Goal: Check status: Check status

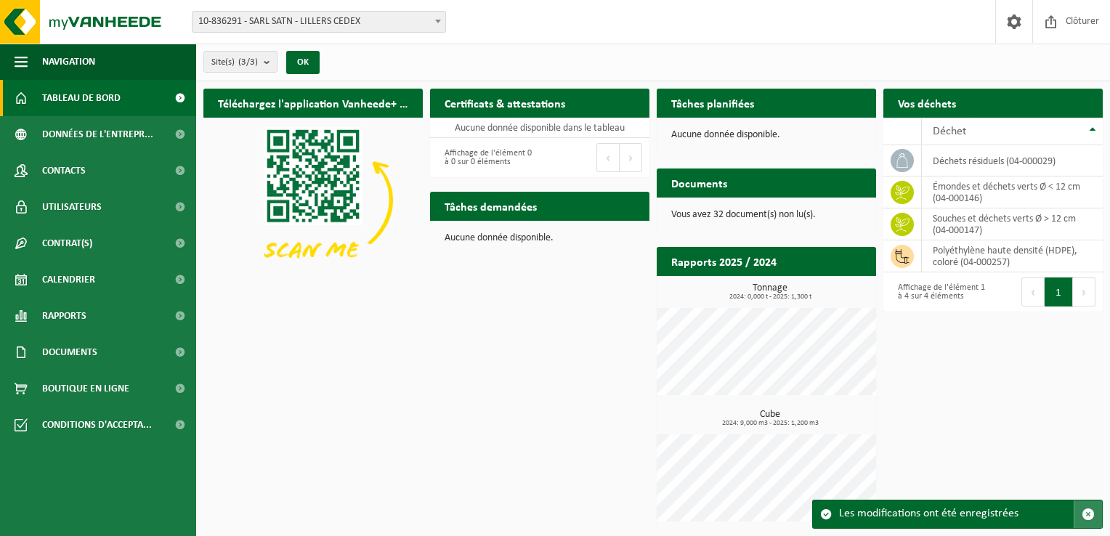
click at [1091, 514] on span "button" at bounding box center [1088, 514] width 13 height 13
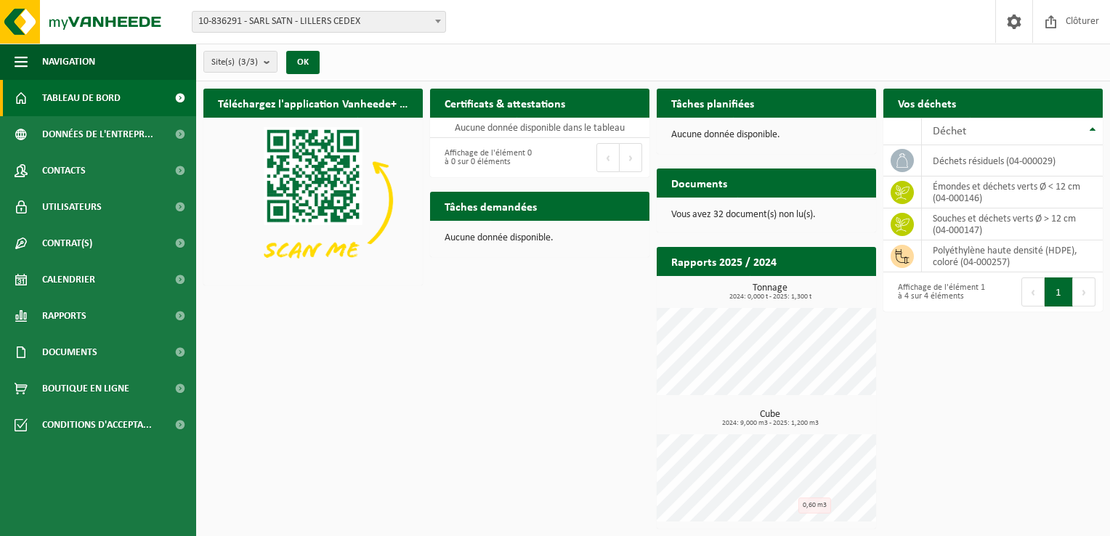
click at [63, 97] on span "Tableau de bord" at bounding box center [81, 98] width 78 height 36
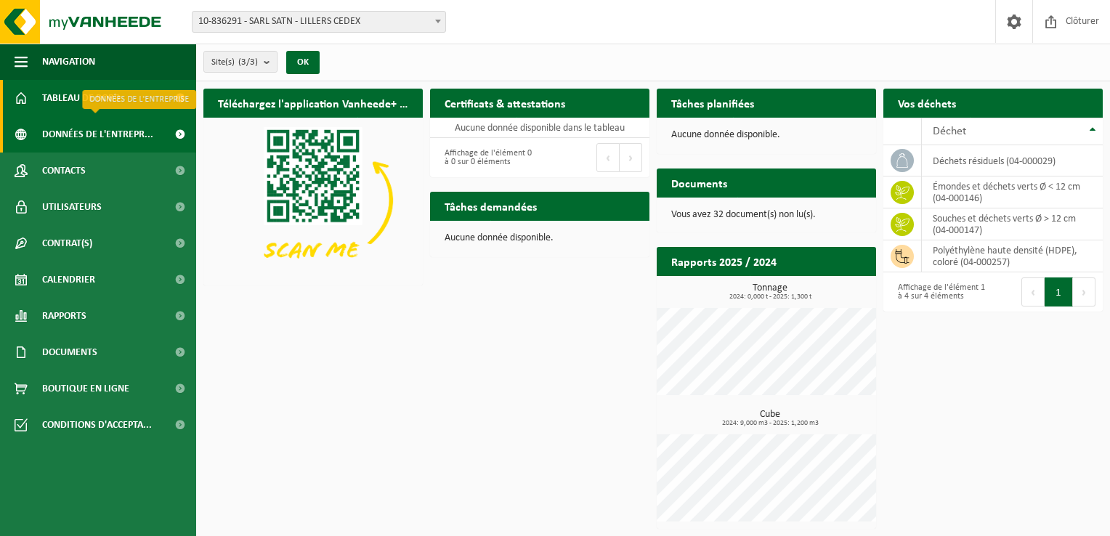
click at [91, 139] on span "Données de l'entrepr..." at bounding box center [97, 134] width 111 height 36
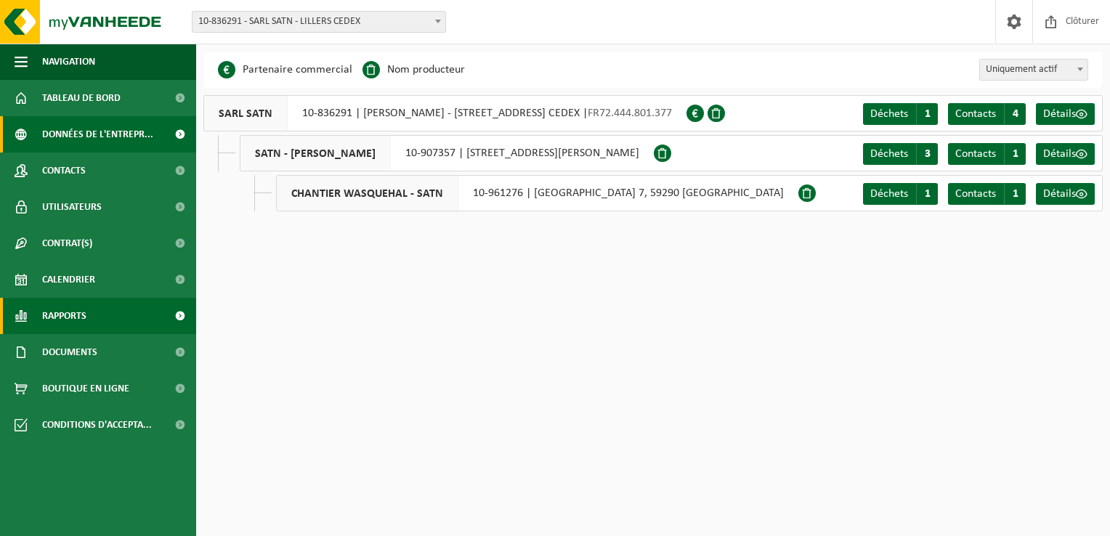
click at [76, 312] on span "Rapports" at bounding box center [64, 316] width 44 height 36
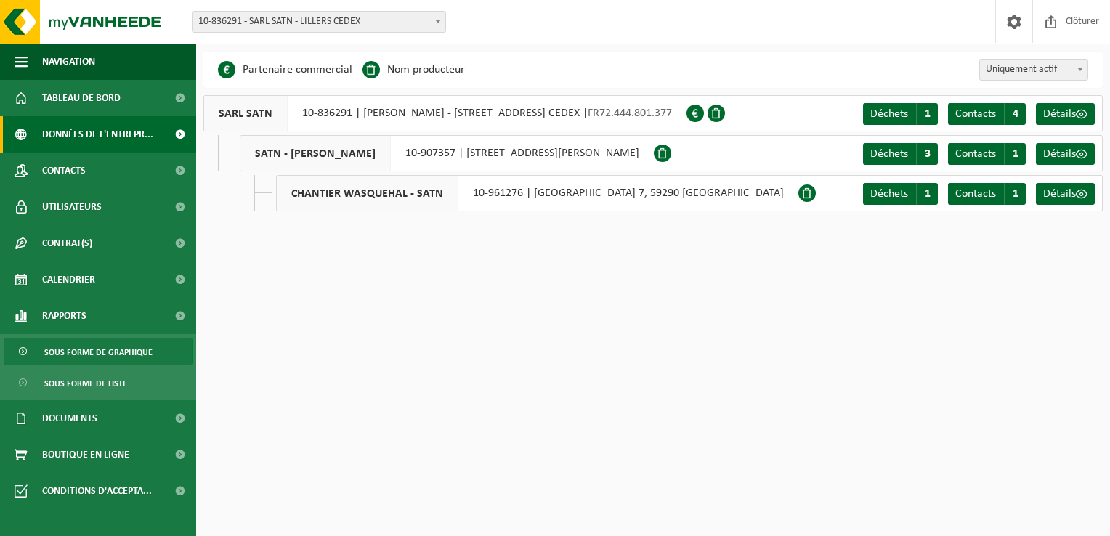
click at [150, 360] on link "Sous forme de graphique" at bounding box center [98, 352] width 189 height 28
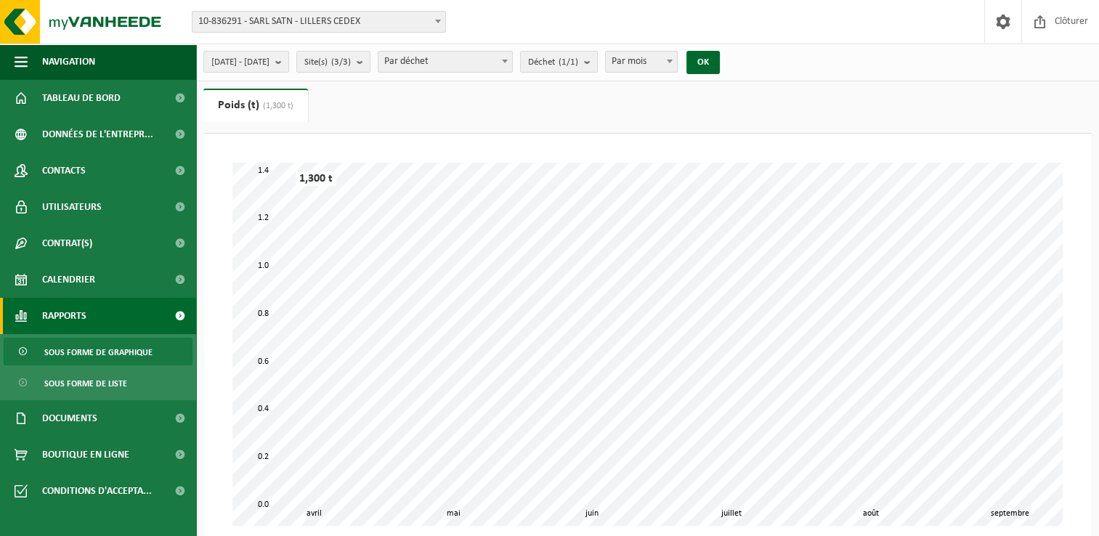
click at [441, 22] on span at bounding box center [438, 21] width 15 height 19
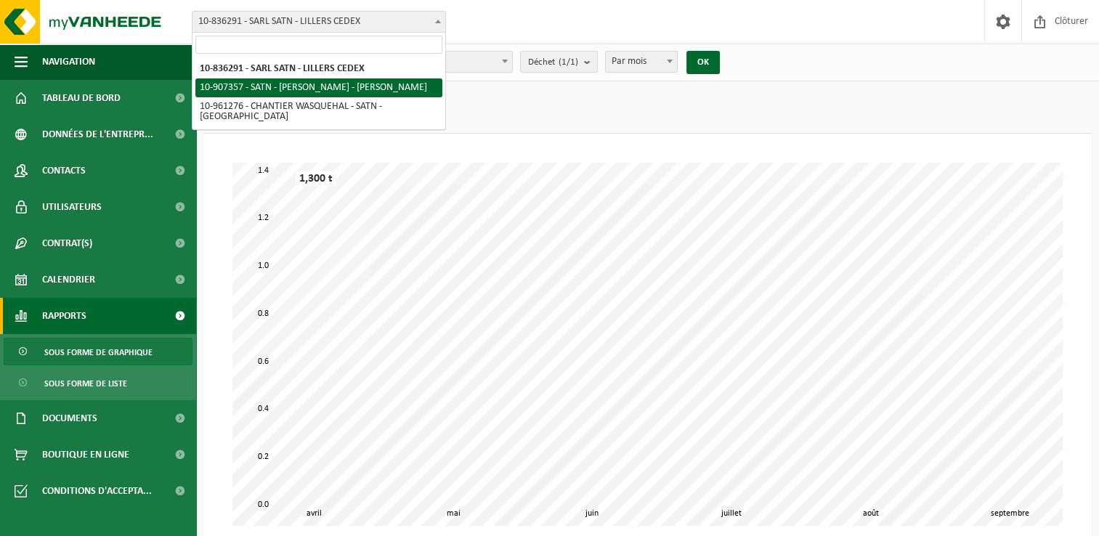
select select "123115"
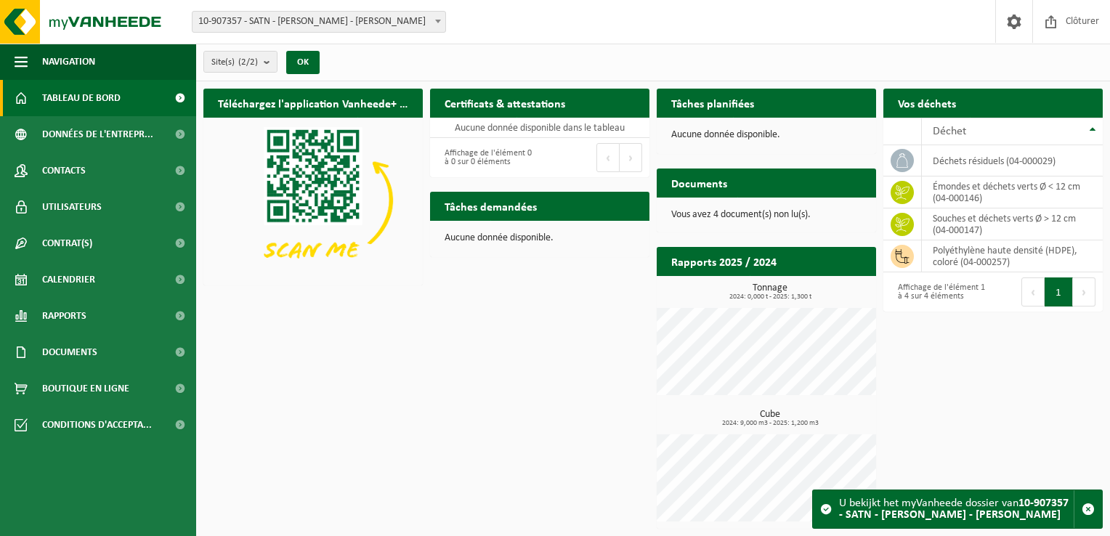
click at [443, 22] on span at bounding box center [438, 21] width 15 height 19
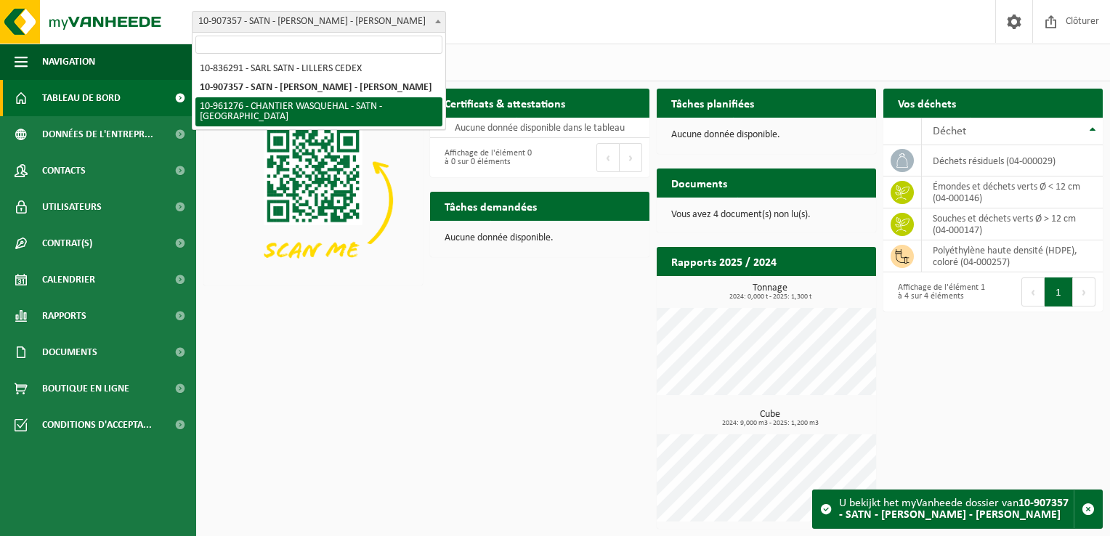
select select "149963"
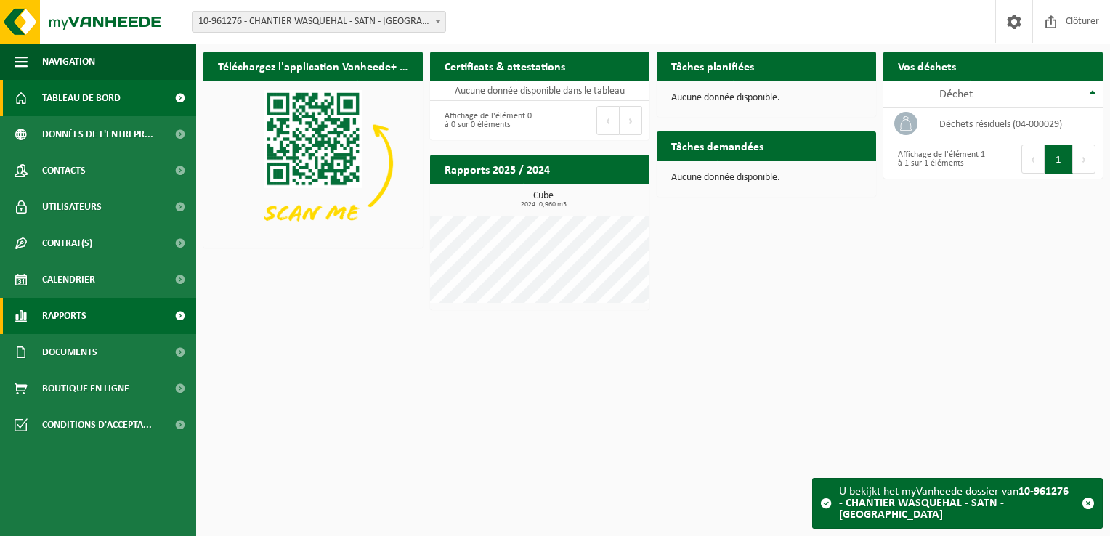
click at [92, 310] on link "Rapports" at bounding box center [98, 316] width 196 height 36
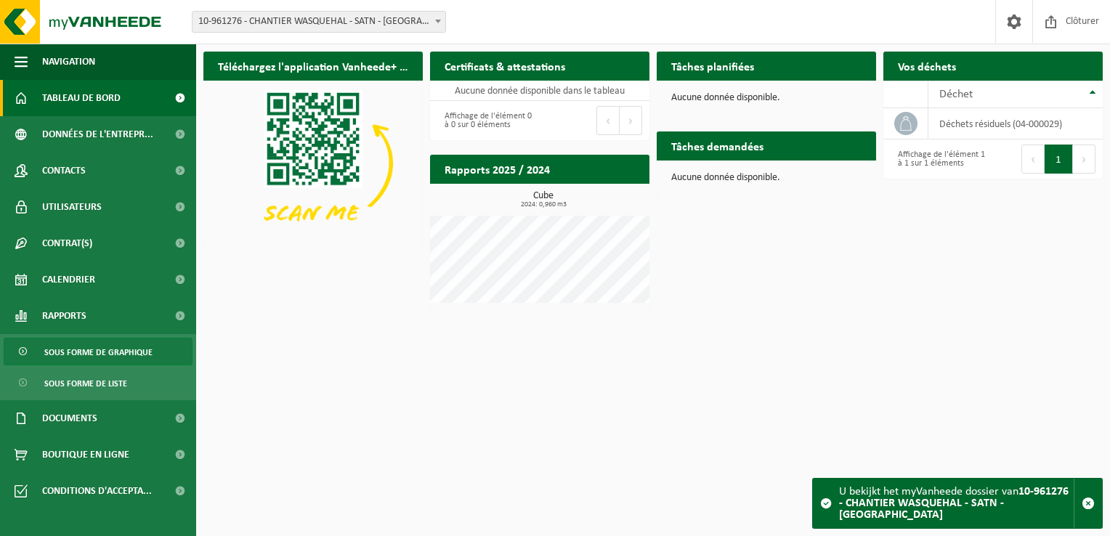
click at [113, 347] on span "Sous forme de graphique" at bounding box center [98, 353] width 108 height 28
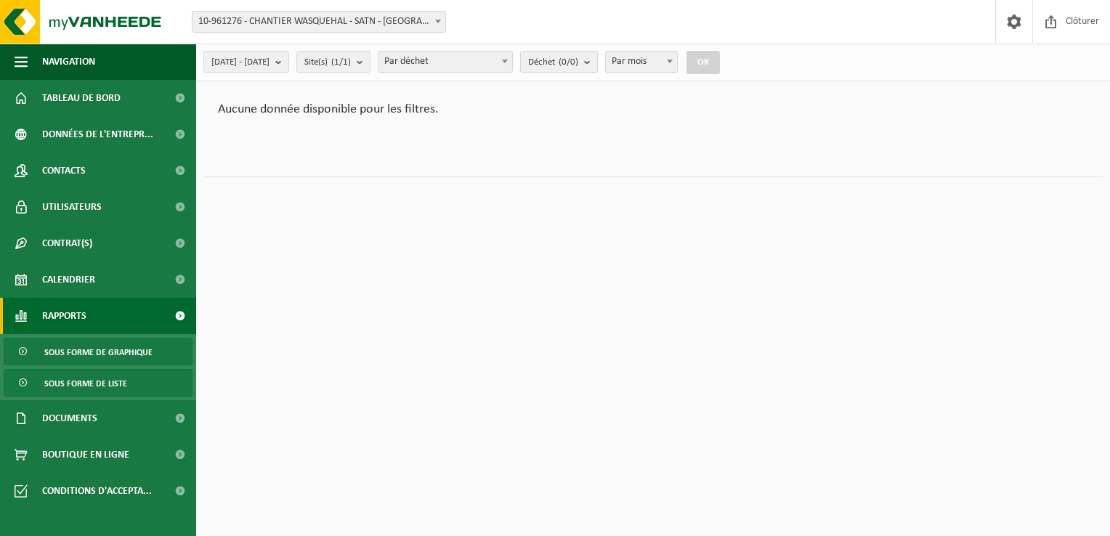
click at [102, 382] on span "Sous forme de liste" at bounding box center [85, 384] width 83 height 28
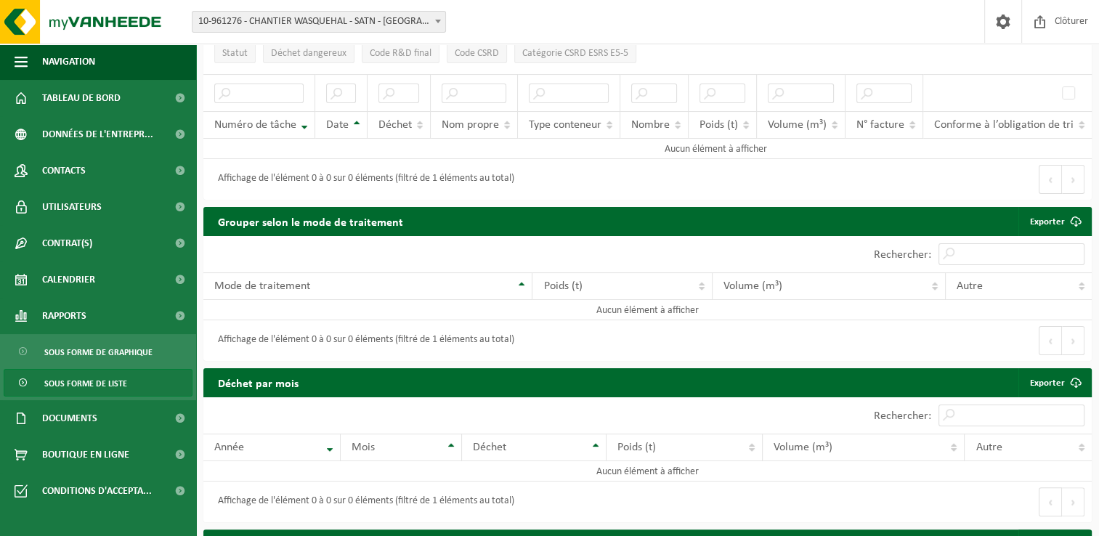
scroll to position [145, 0]
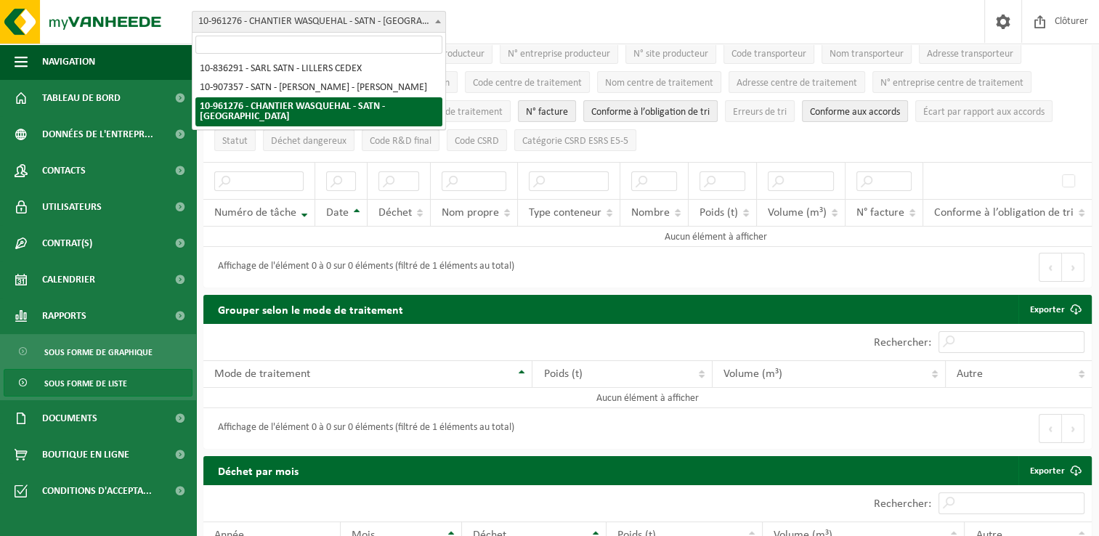
click at [432, 25] on span at bounding box center [438, 21] width 15 height 19
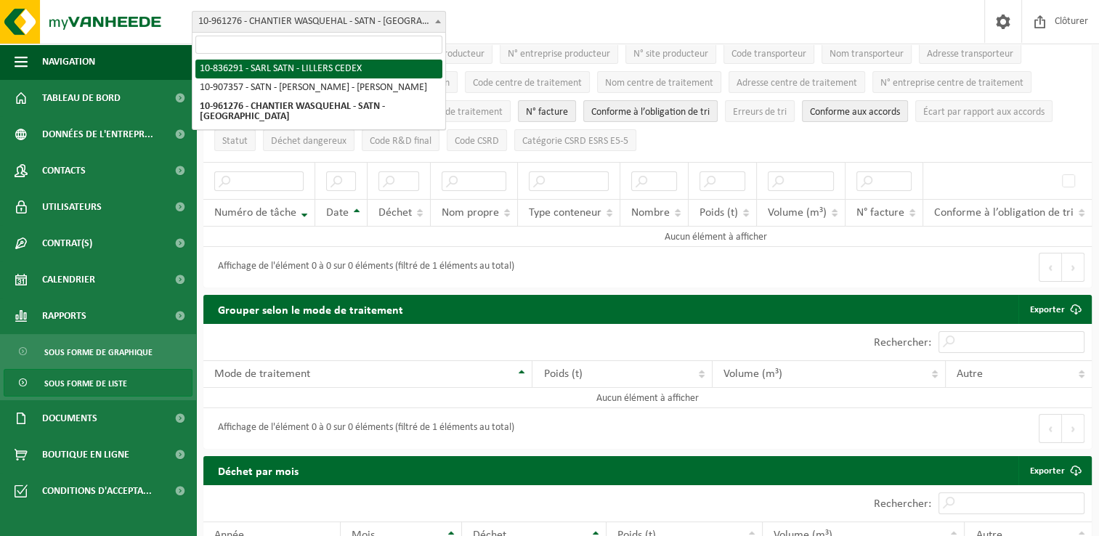
select select "90596"
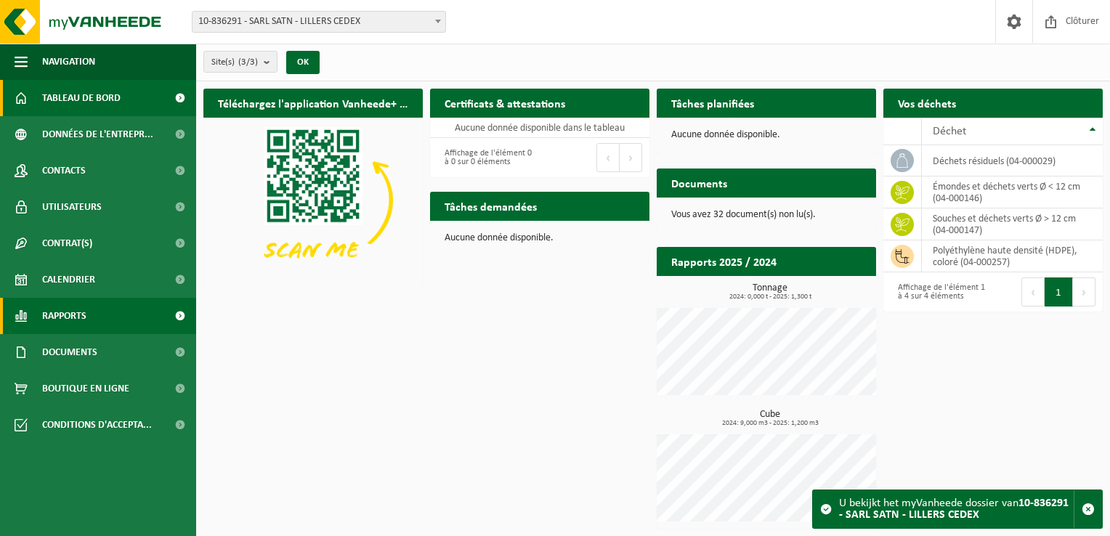
click at [78, 320] on span "Rapports" at bounding box center [64, 316] width 44 height 36
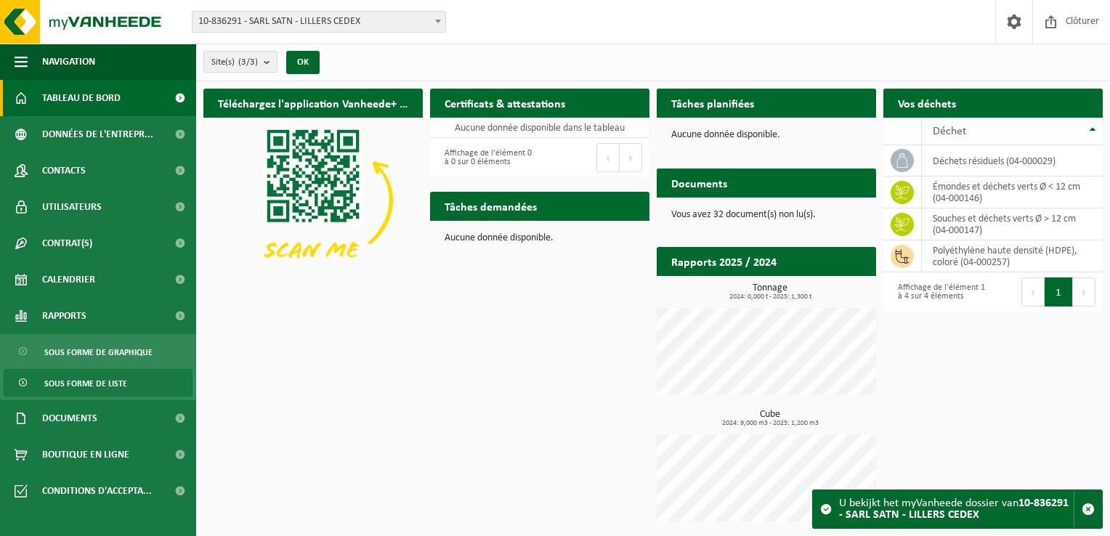
click at [96, 386] on span "Sous forme de liste" at bounding box center [85, 384] width 83 height 28
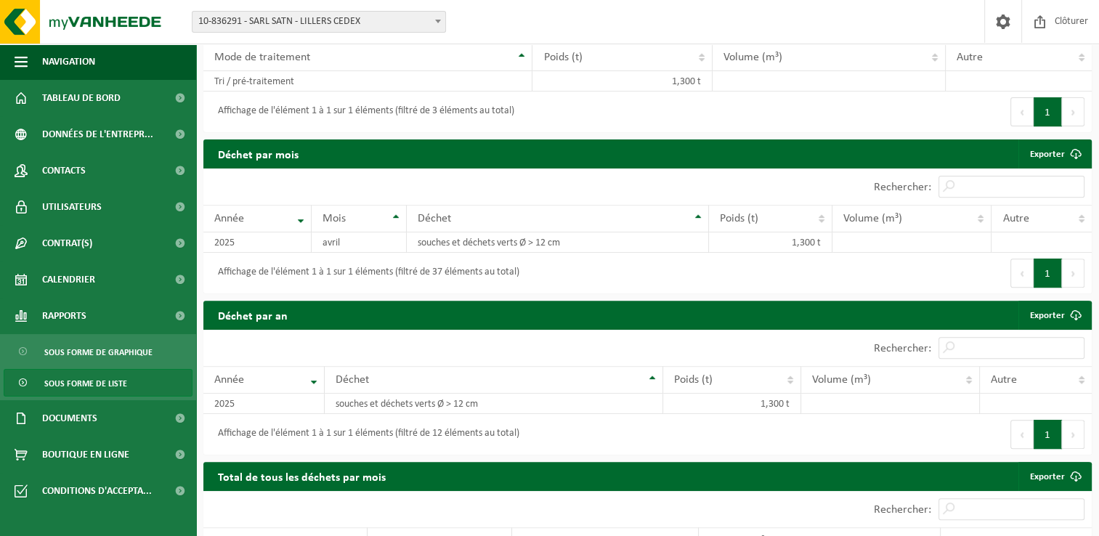
scroll to position [581, 0]
